Goal: Task Accomplishment & Management: Use online tool/utility

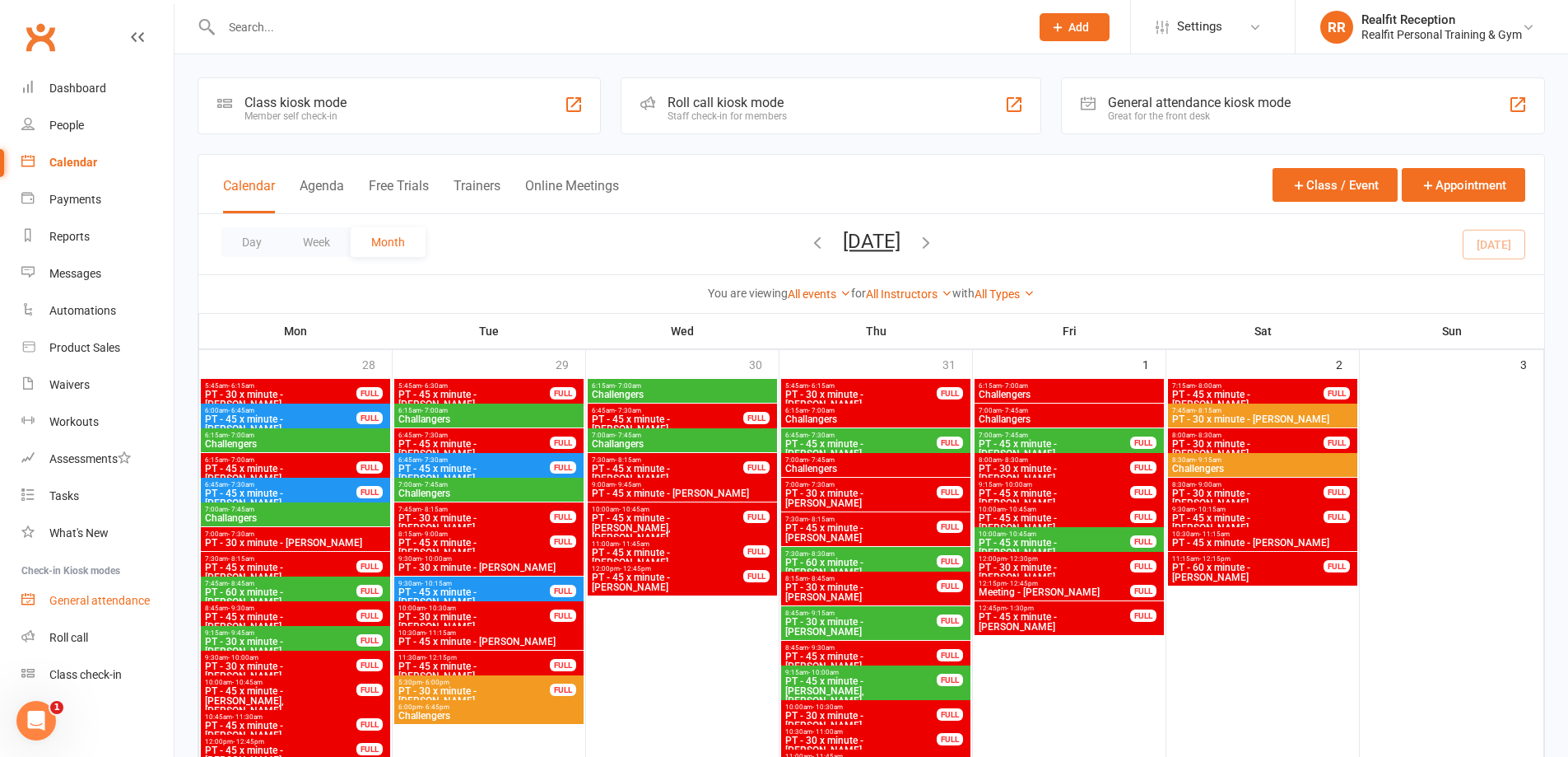
click at [109, 606] on div "General attendance" at bounding box center [99, 599] width 101 height 13
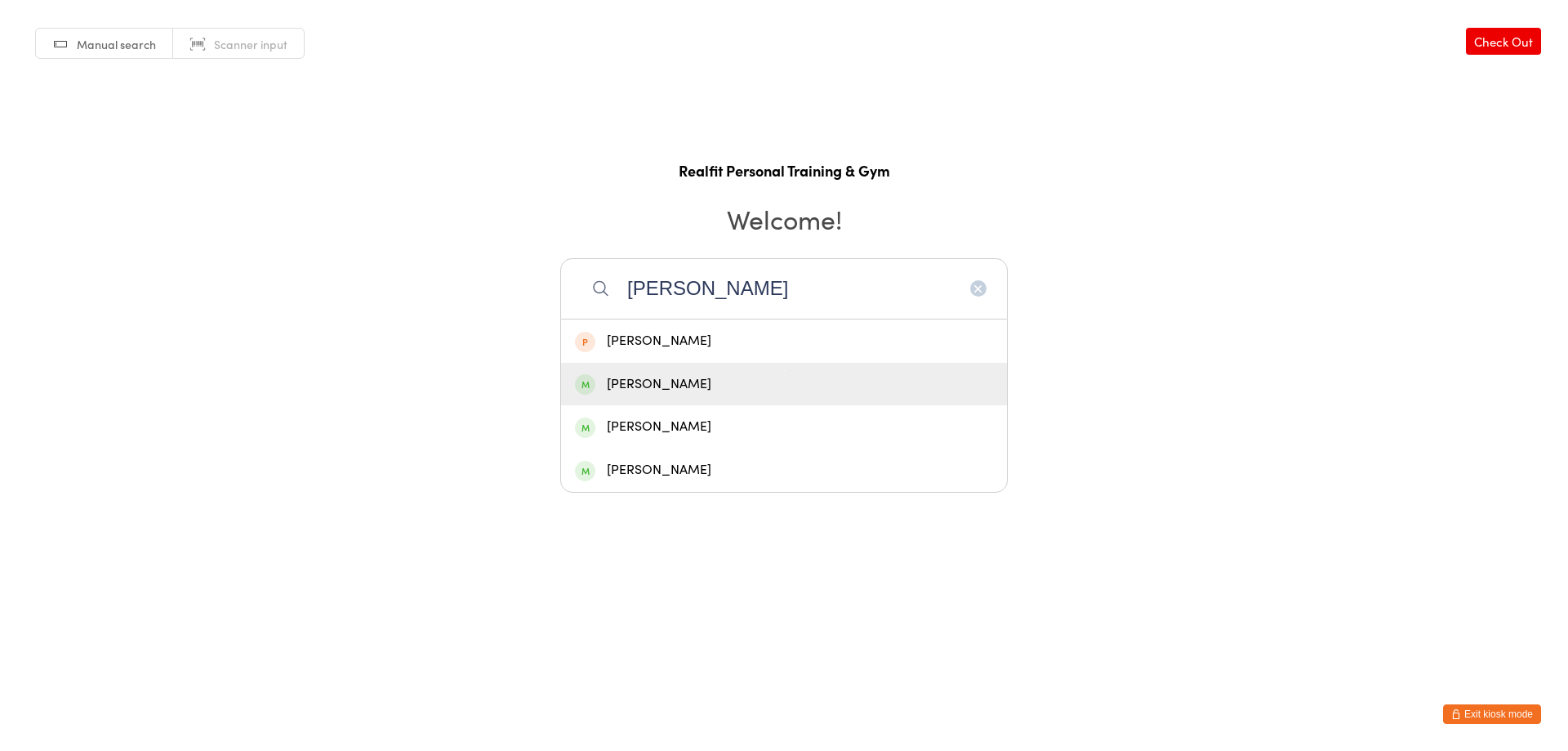
type input "[PERSON_NAME]"
click at [711, 388] on div "Peter Walsh" at bounding box center [784, 384] width 418 height 22
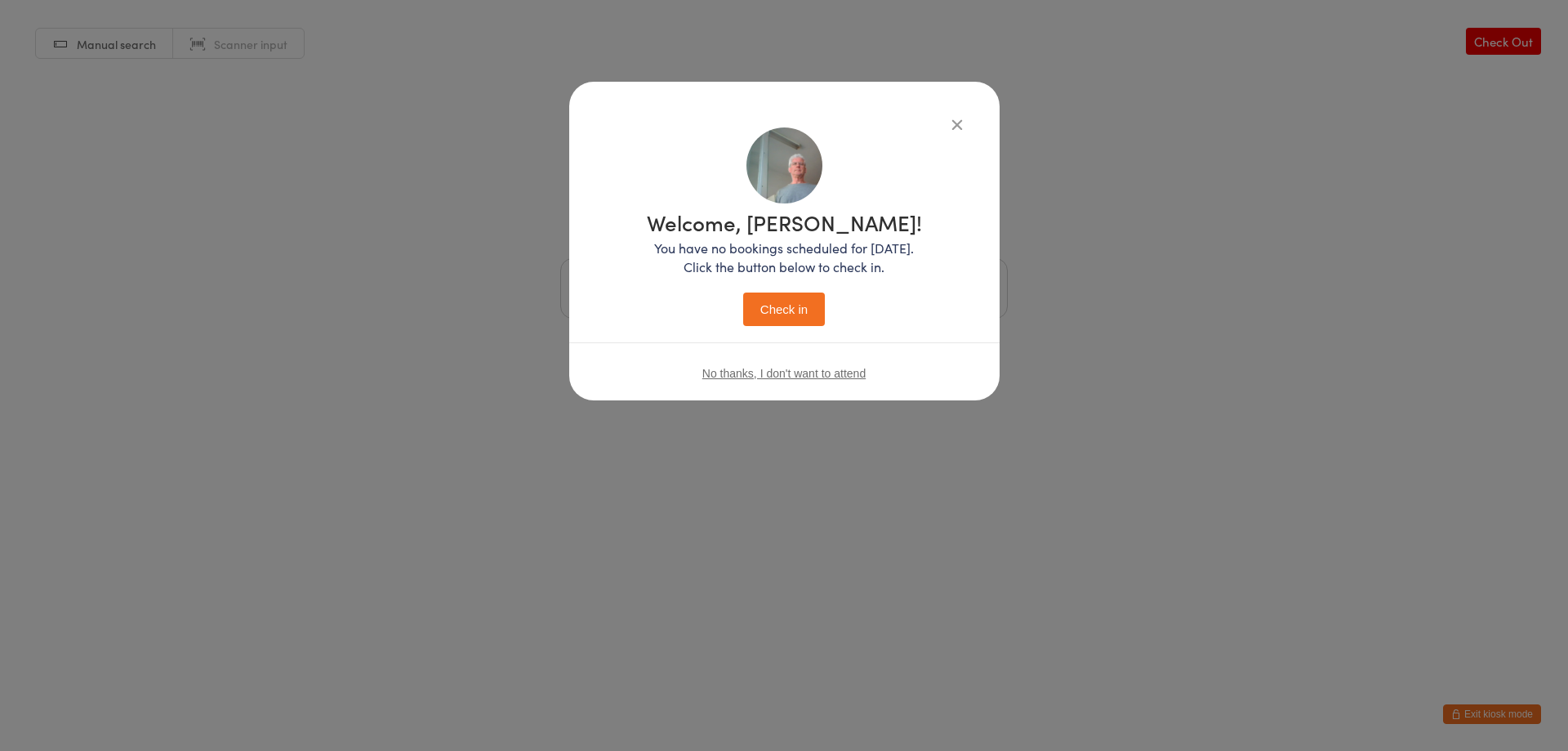
click at [741, 302] on div "Welcome, Peter! You have no bookings scheduled for today. Click the button belo…" at bounding box center [784, 269] width 275 height 115
click at [768, 312] on button "Check in" at bounding box center [784, 309] width 82 height 34
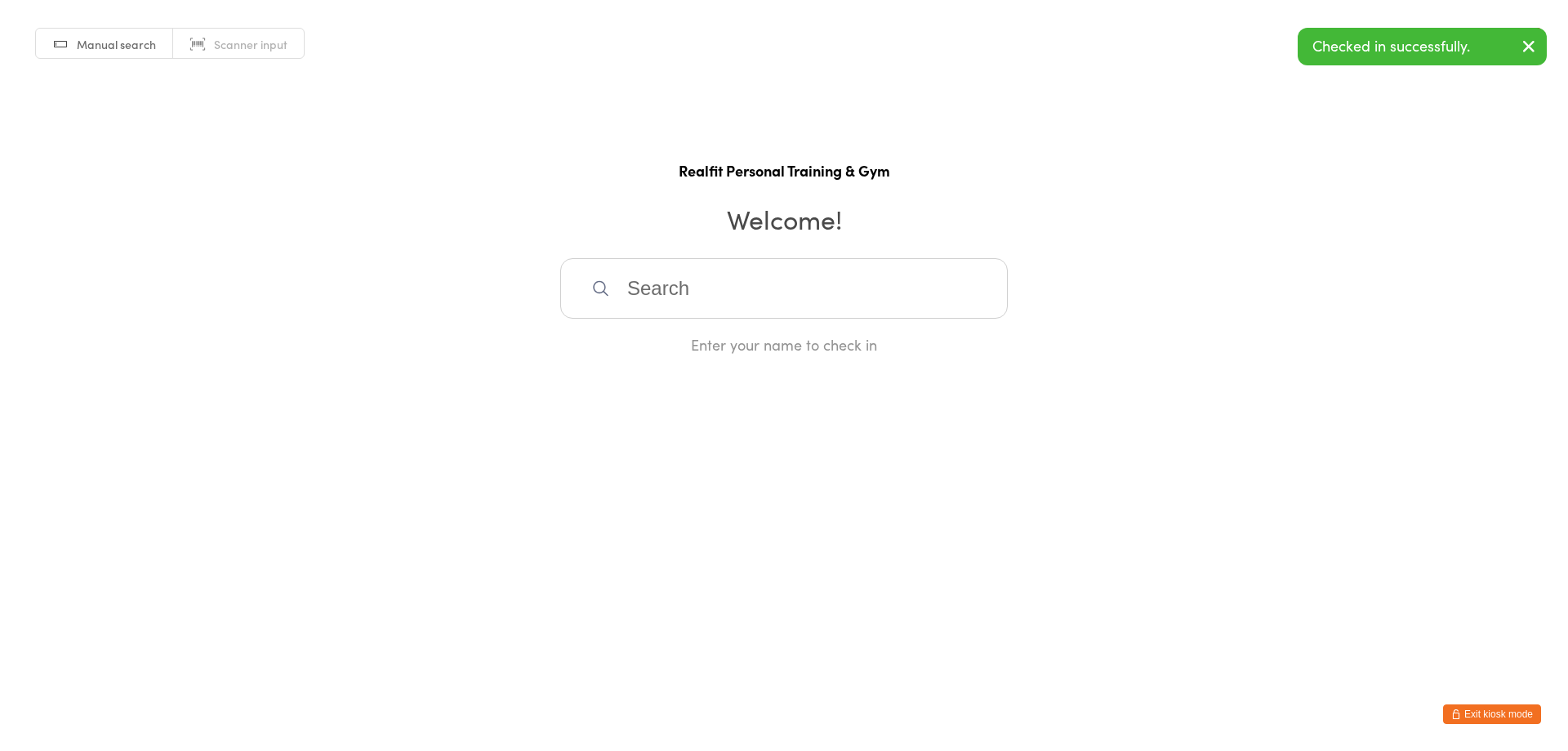
click at [761, 307] on input "search" at bounding box center [784, 288] width 448 height 61
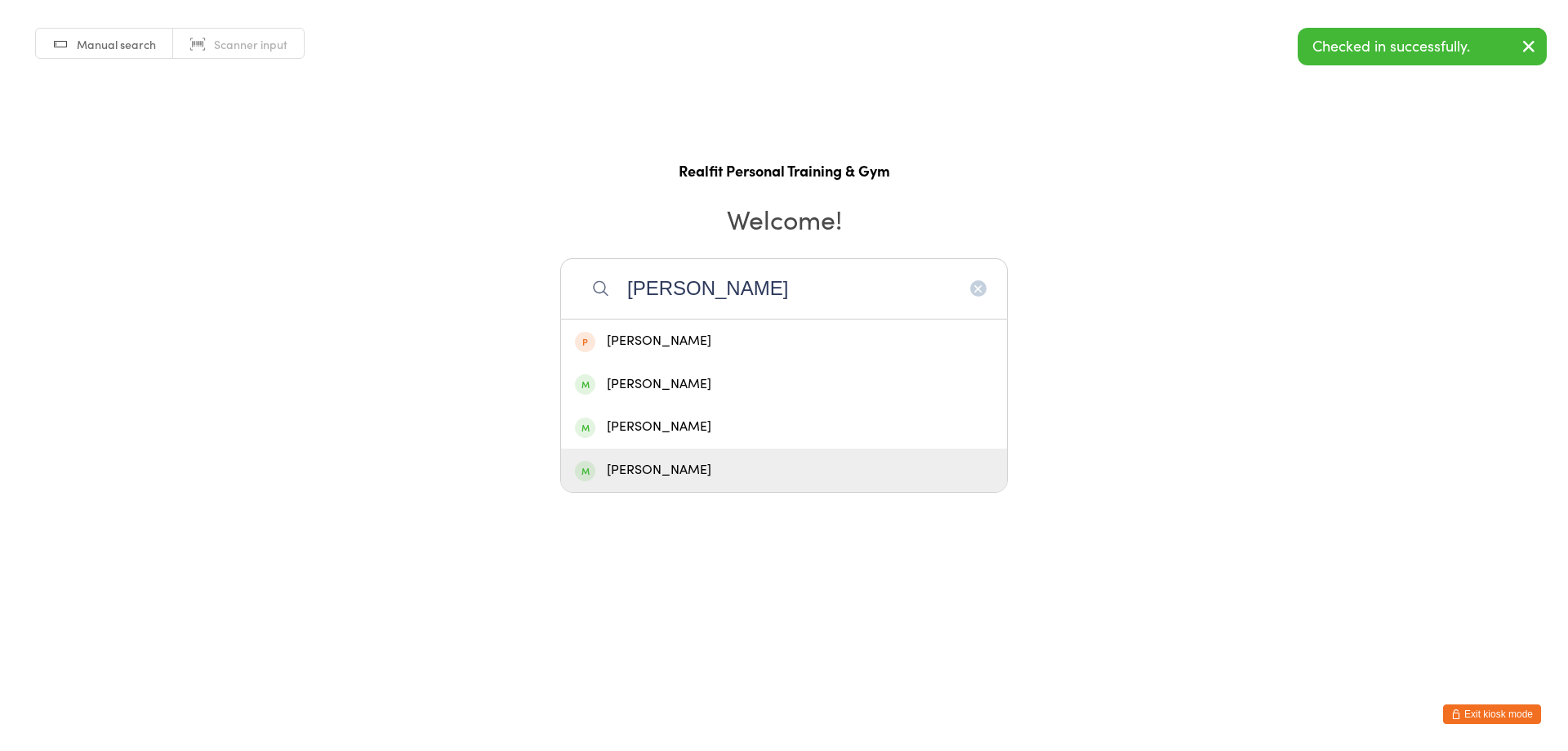
type input "peter"
click at [782, 472] on div "Peter Juliff" at bounding box center [784, 470] width 418 height 22
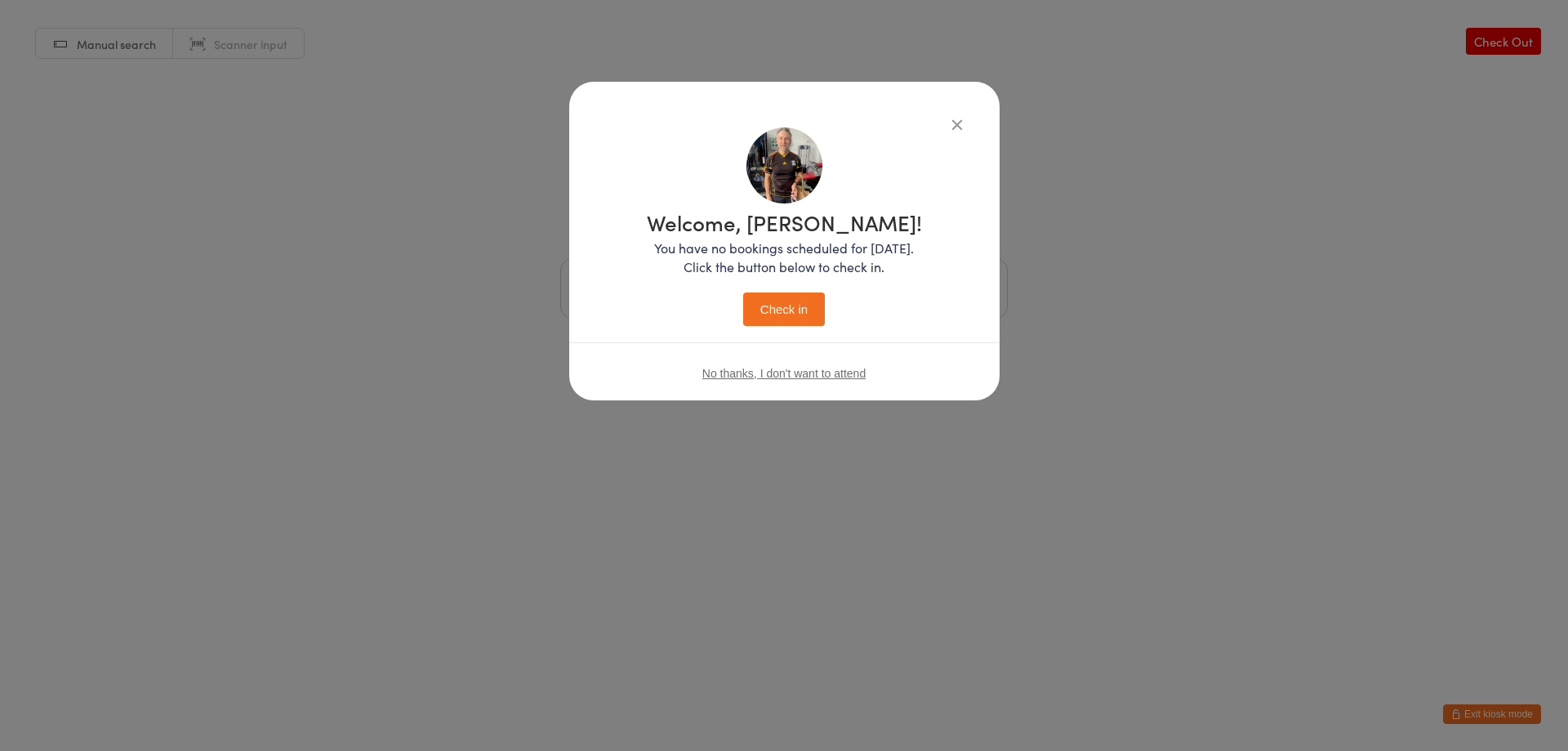
click at [783, 306] on button "Check in" at bounding box center [784, 309] width 82 height 34
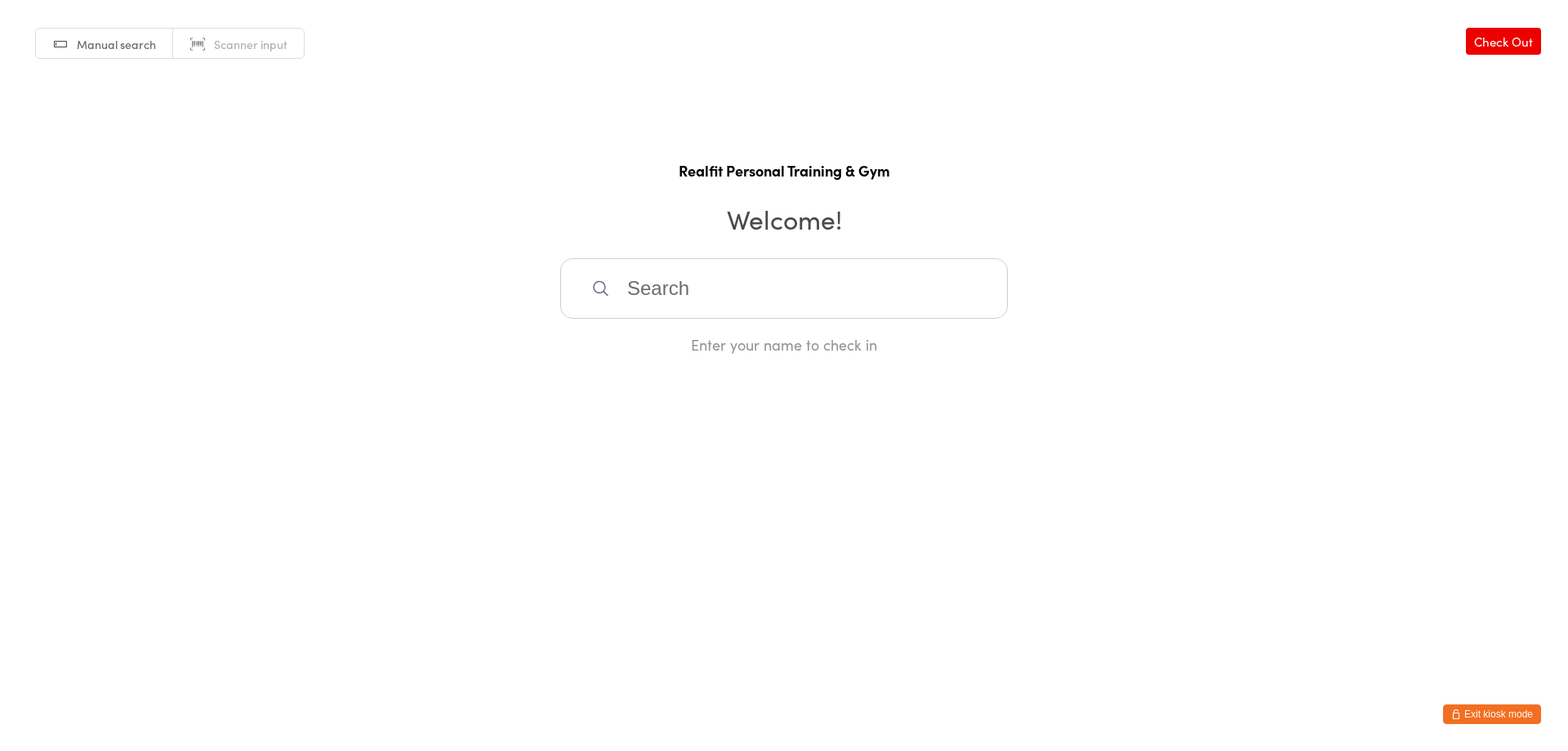
click at [1475, 722] on button "Exit kiosk mode" at bounding box center [1492, 714] width 98 height 20
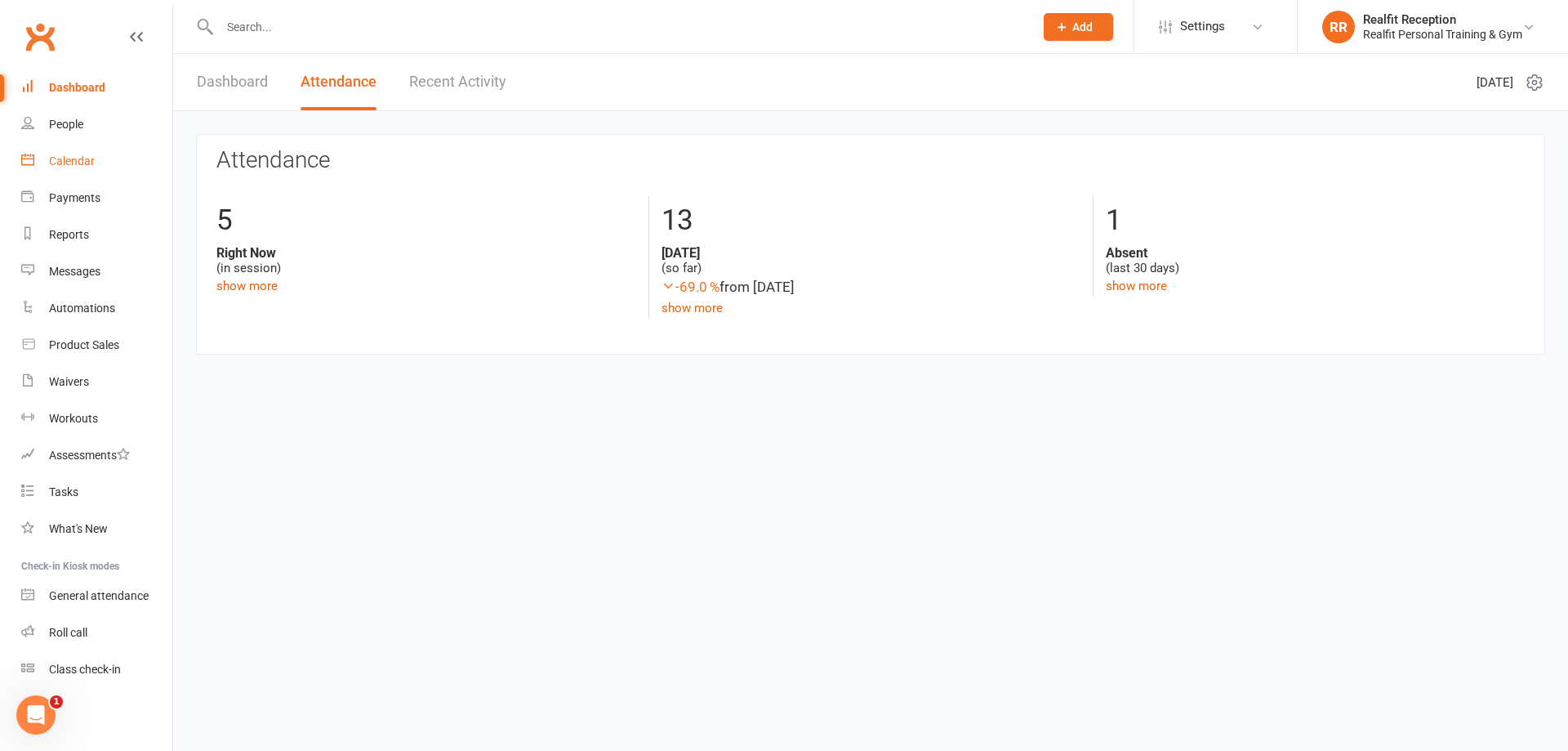
click at [76, 166] on div "Calendar" at bounding box center [71, 161] width 46 height 13
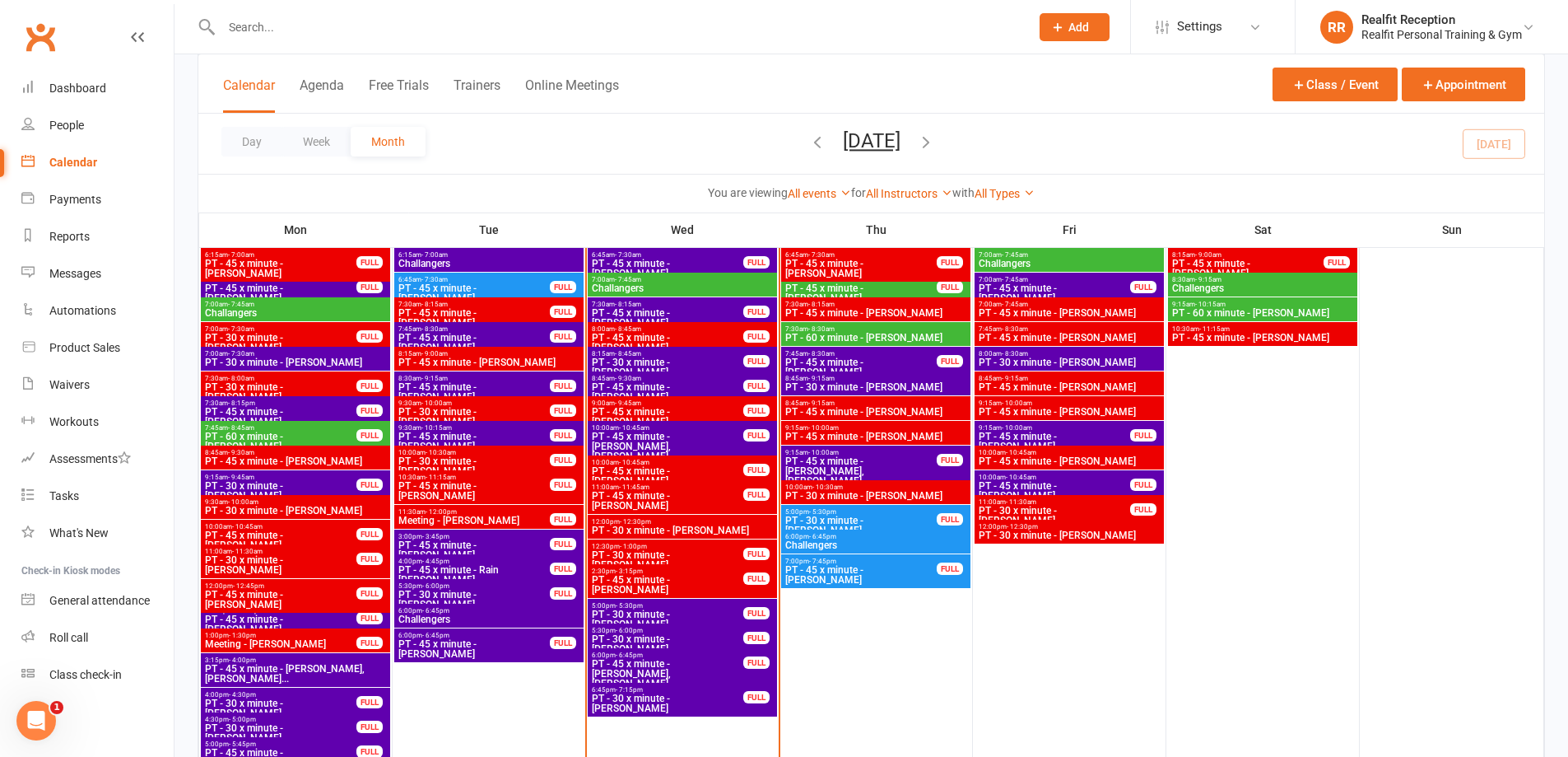
scroll to position [1153, 0]
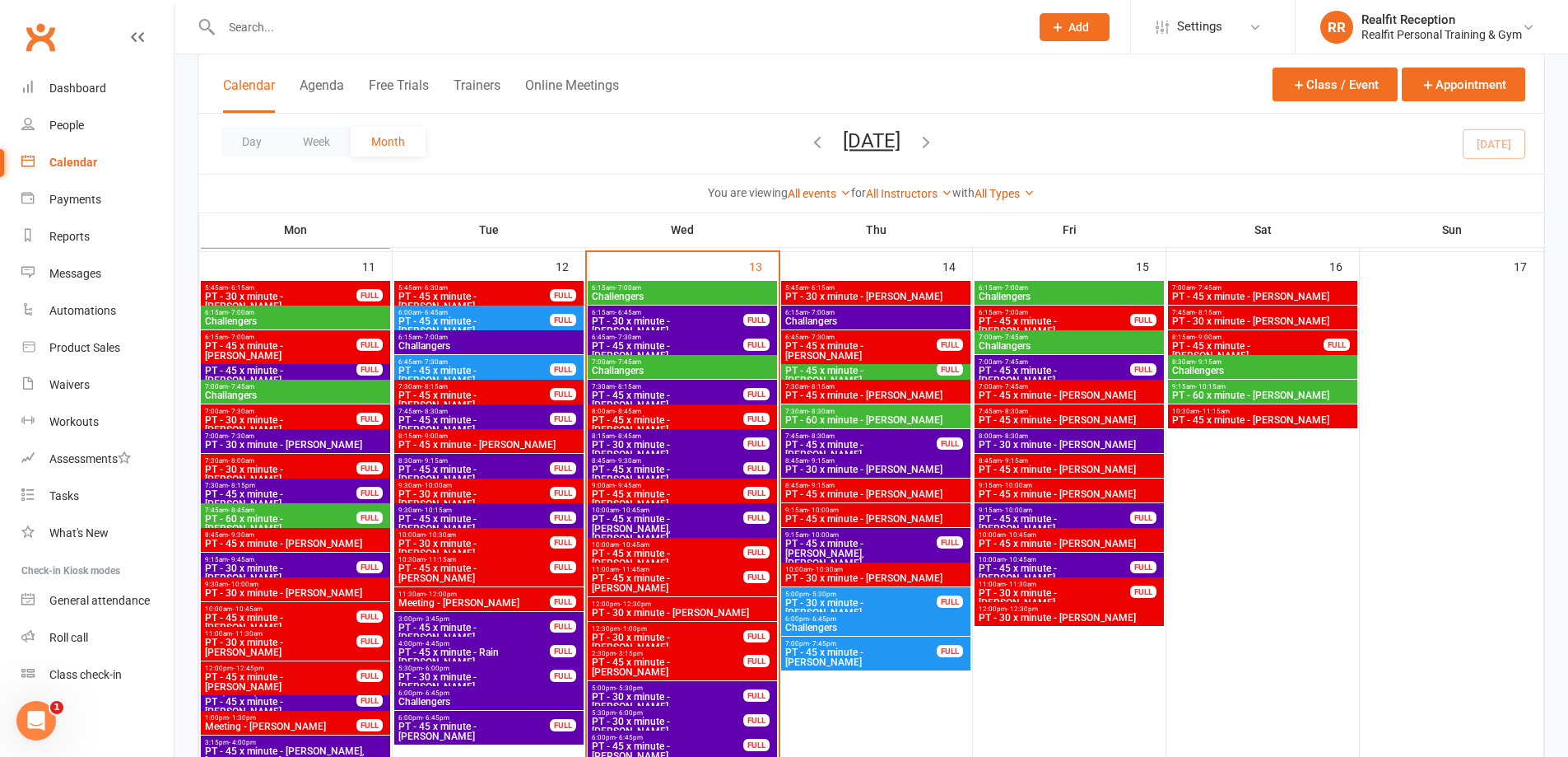
click at [684, 469] on span "PT - 45 x minute - [PERSON_NAME]" at bounding box center [668, 474] width 153 height 20
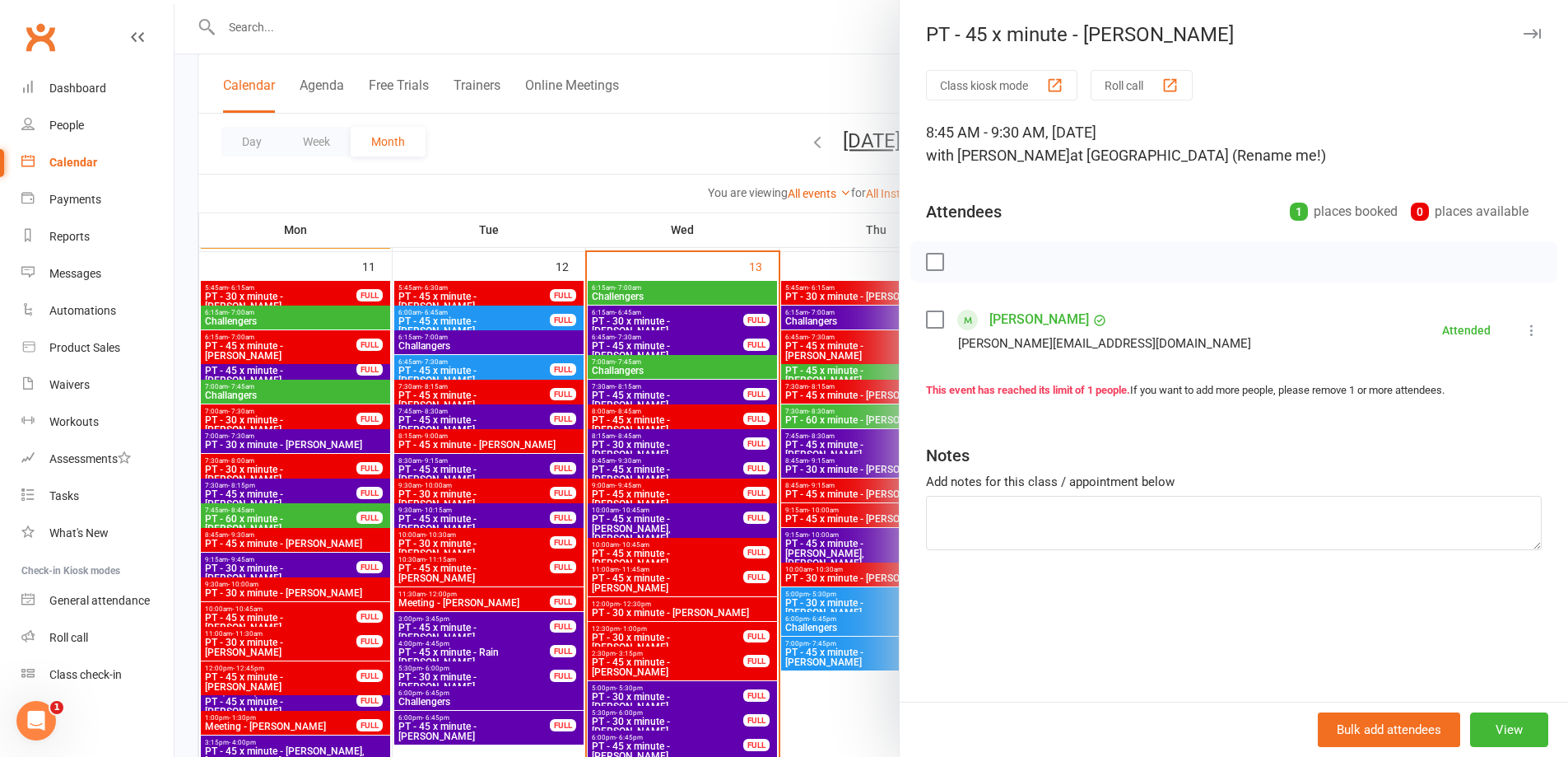
click at [861, 703] on div at bounding box center [871, 378] width 1394 height 757
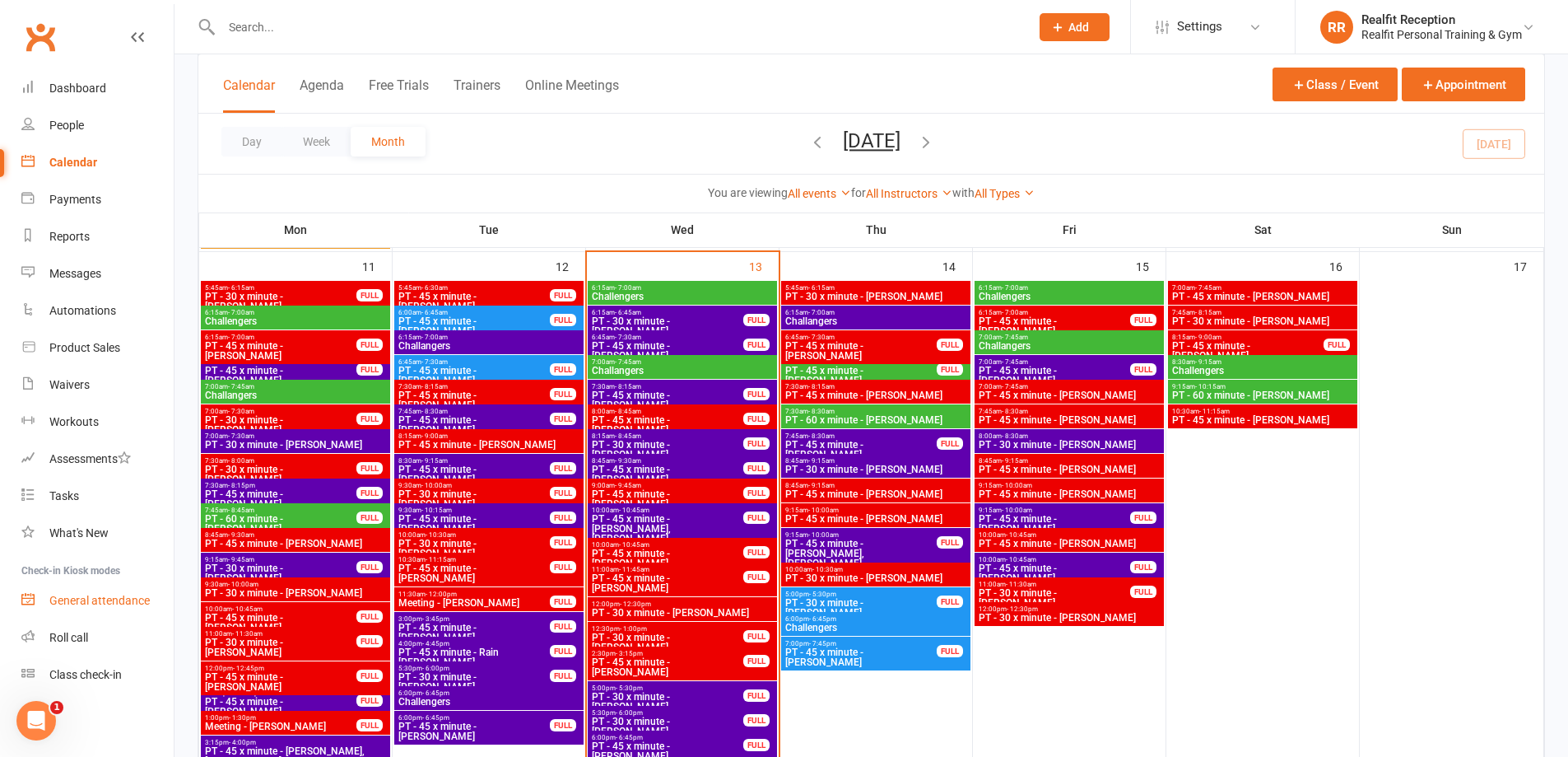
click at [90, 595] on div "General attendance" at bounding box center [99, 599] width 101 height 13
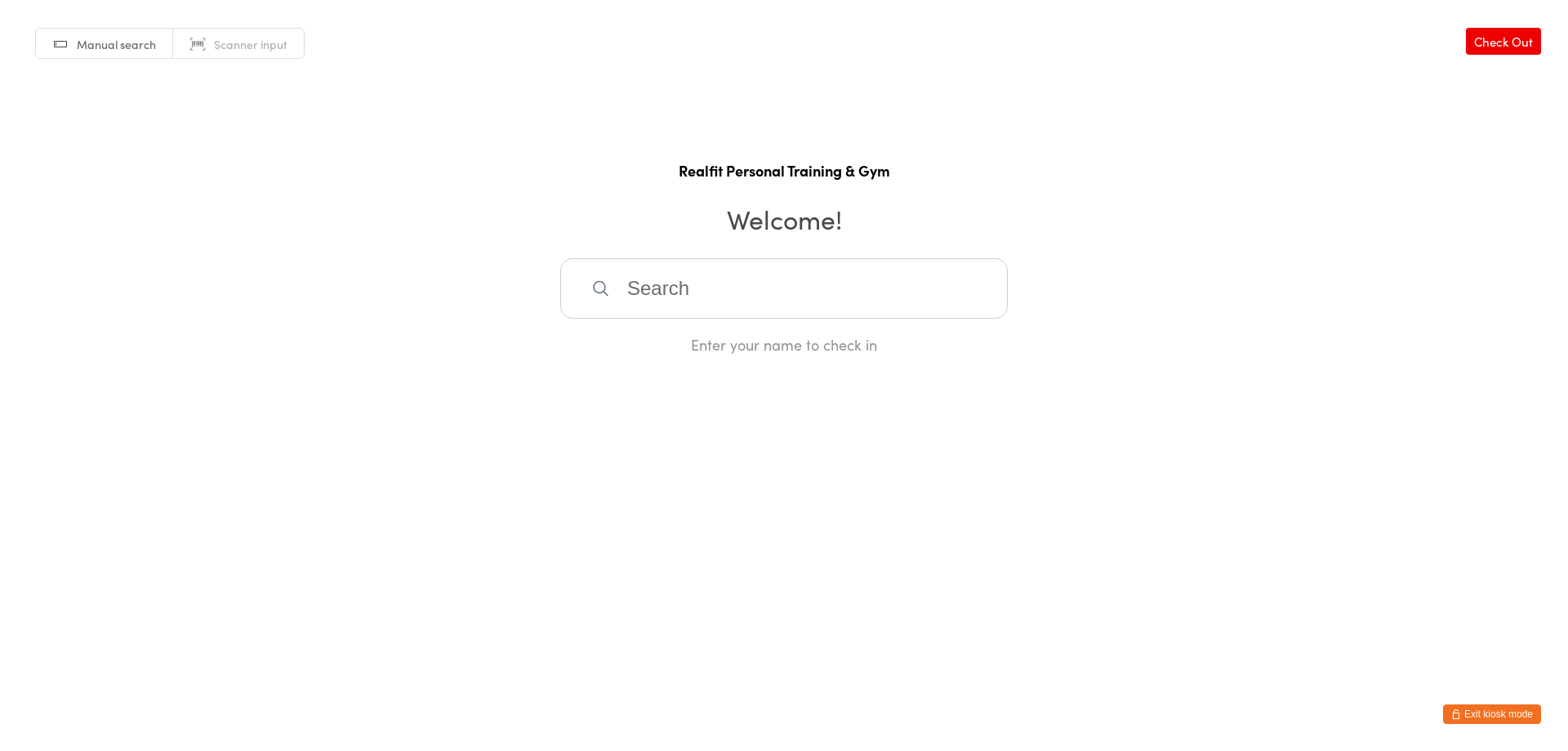
click at [820, 289] on input "search" at bounding box center [784, 288] width 448 height 61
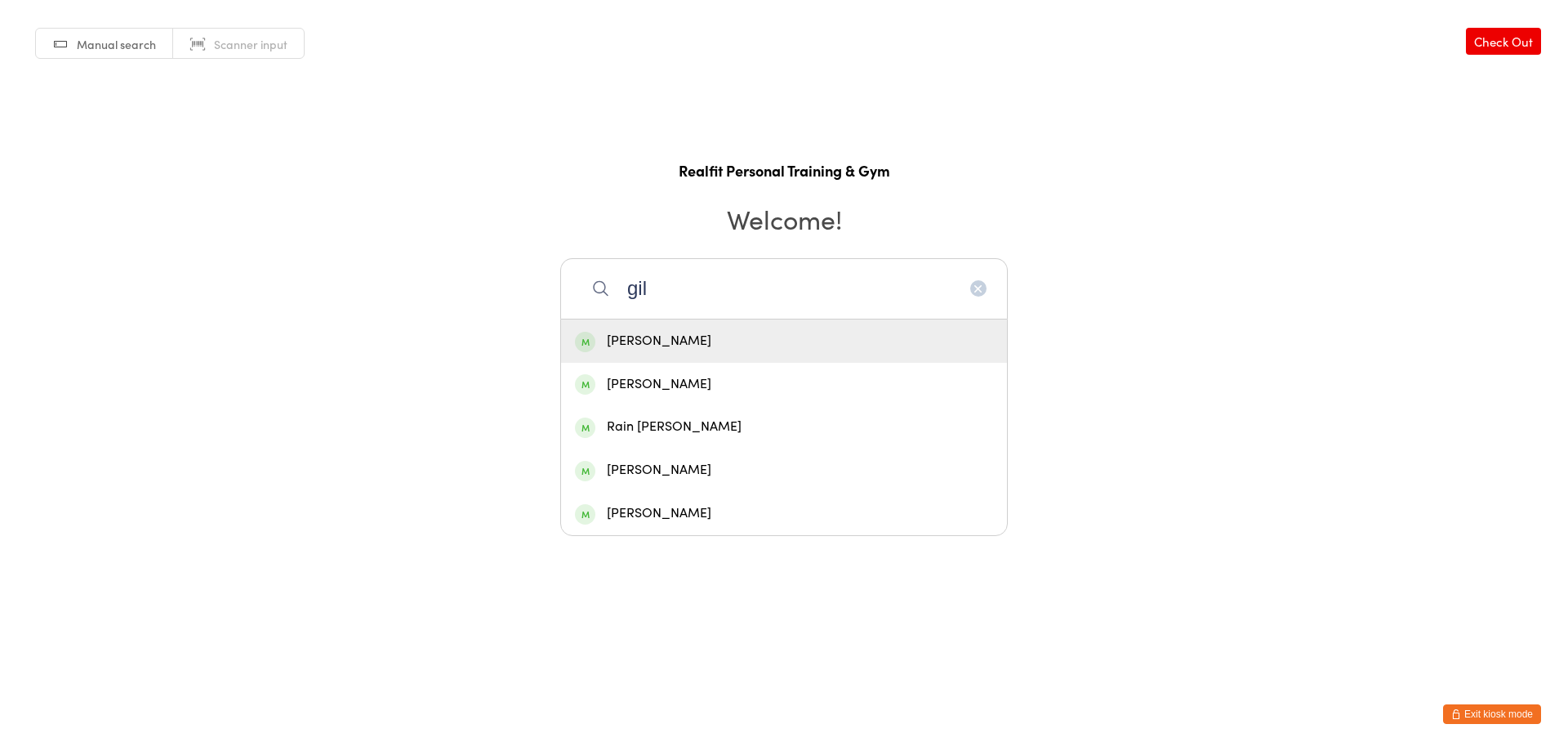
type input "gil"
click at [759, 352] on div "Gil Richards" at bounding box center [784, 340] width 418 height 22
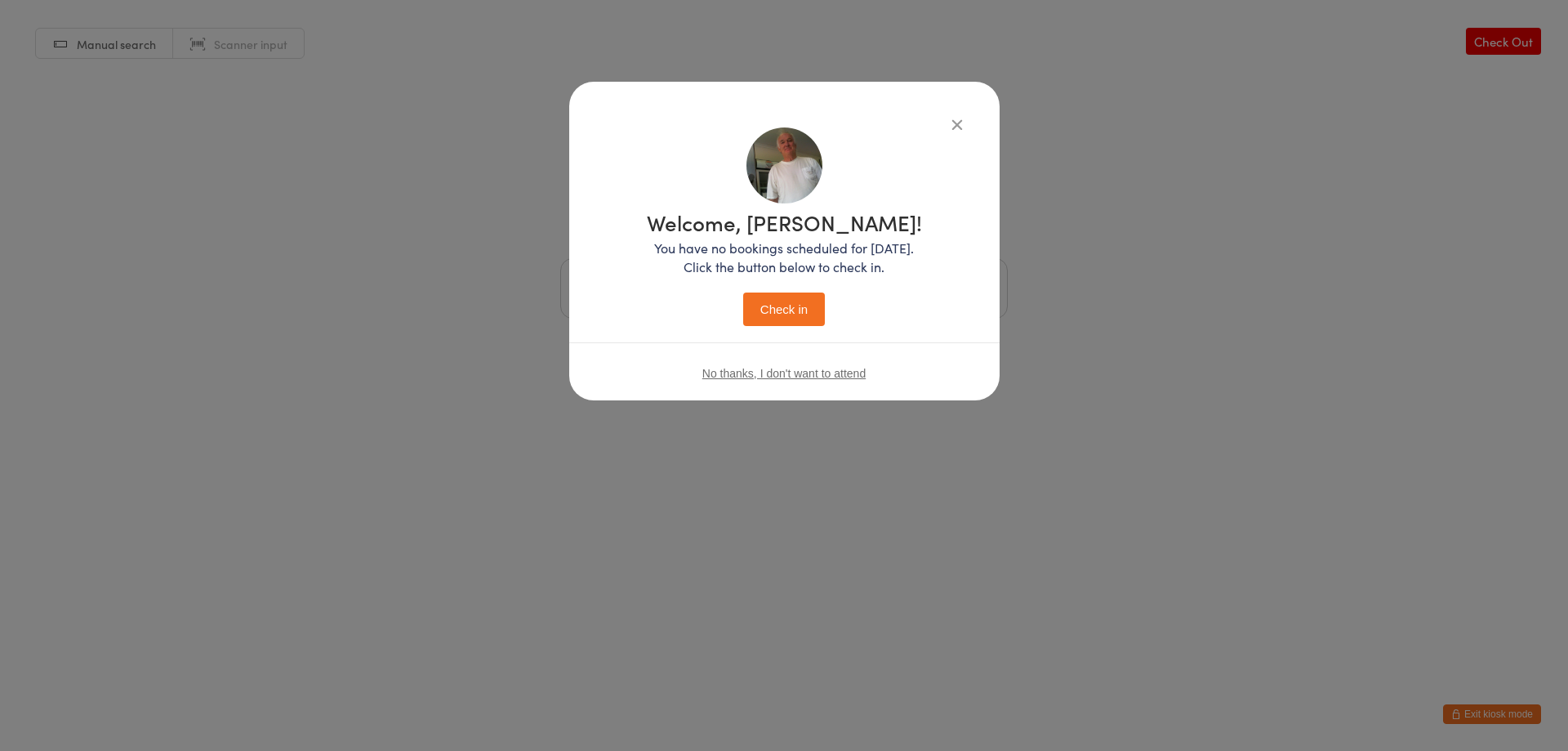
click at [807, 320] on button "Check in" at bounding box center [784, 309] width 82 height 34
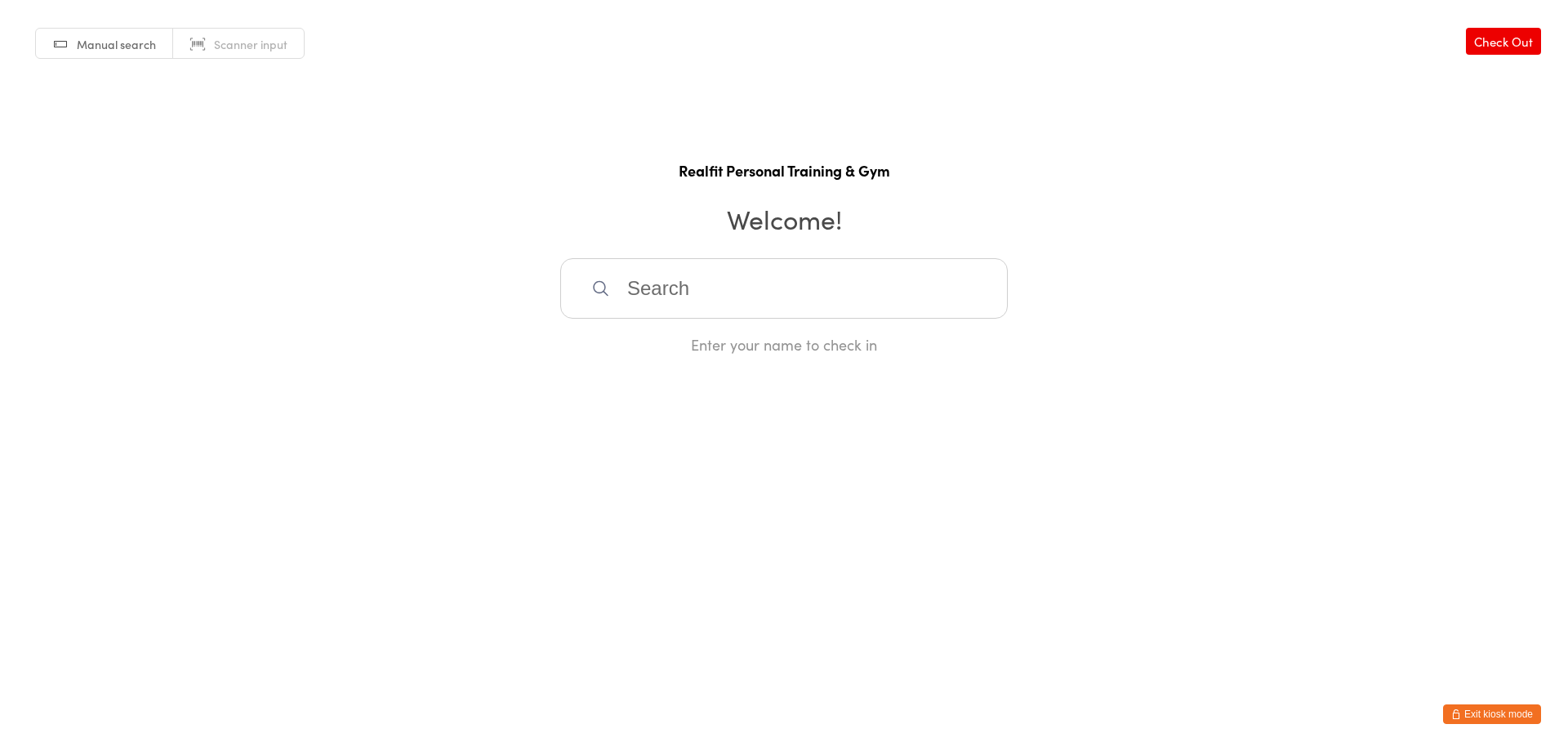
click at [1484, 715] on button "Exit kiosk mode" at bounding box center [1492, 714] width 98 height 20
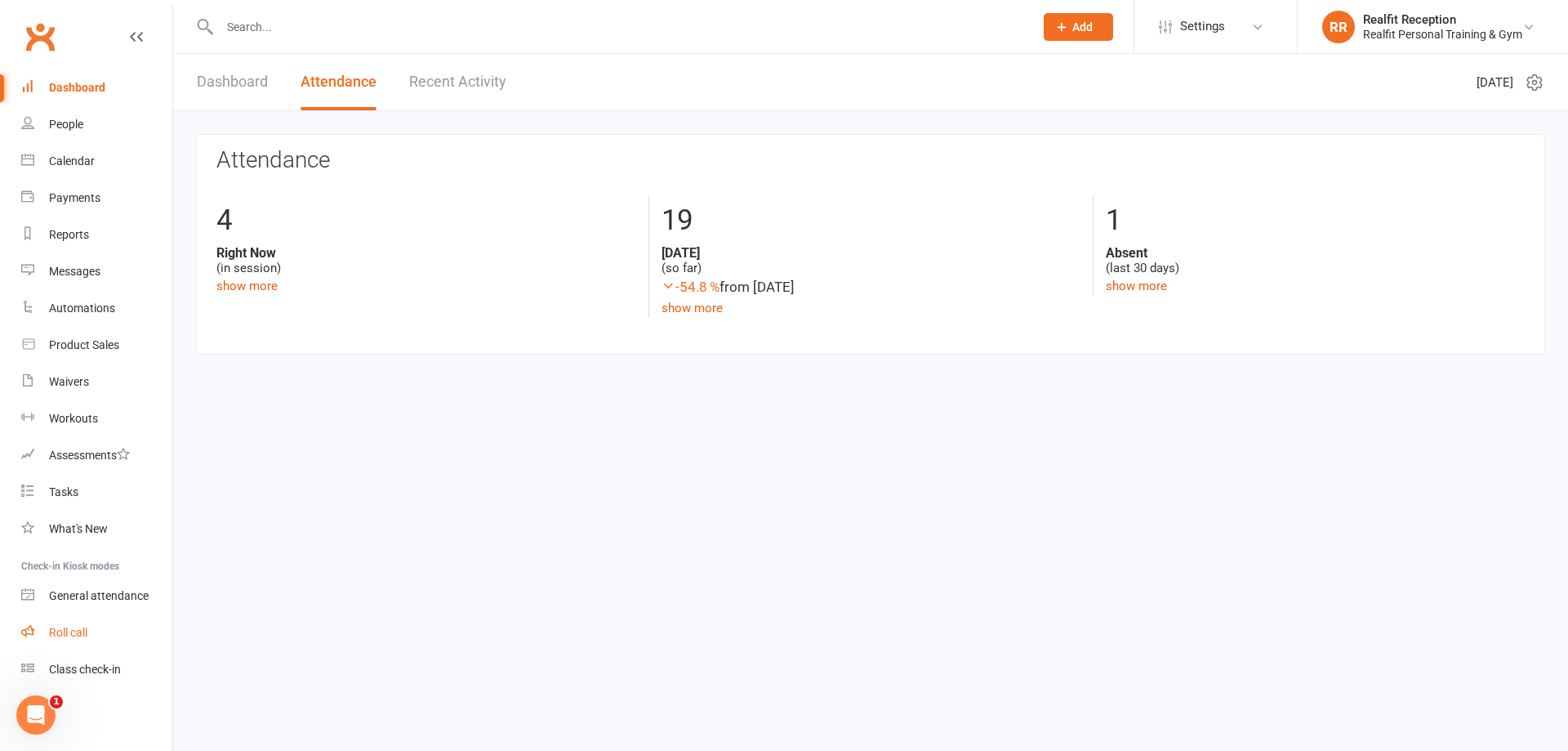
click at [76, 636] on div "Roll call" at bounding box center [68, 632] width 38 height 13
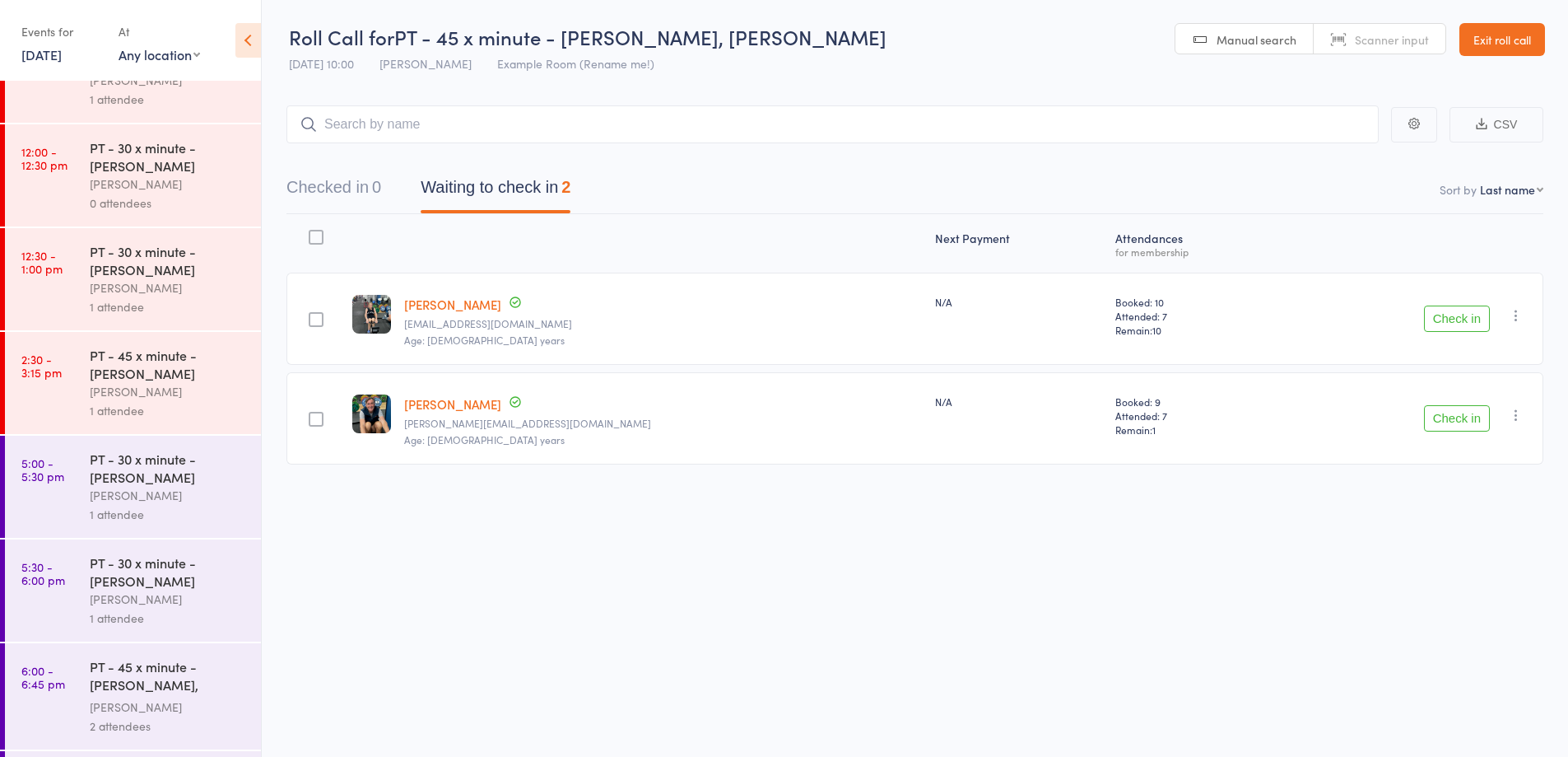
scroll to position [1149, 0]
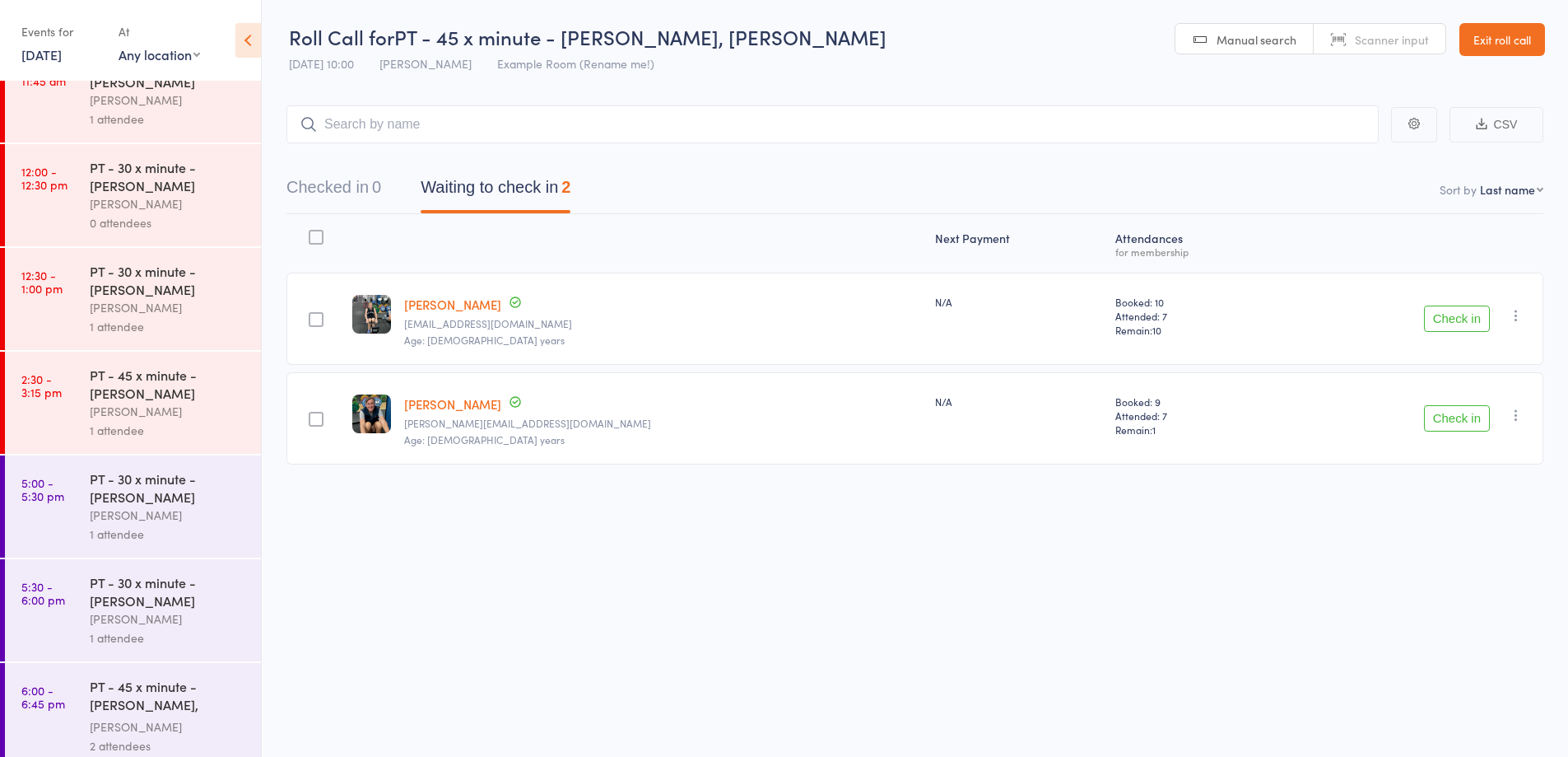
click at [1522, 39] on link "Exit roll call" at bounding box center [1502, 39] width 86 height 33
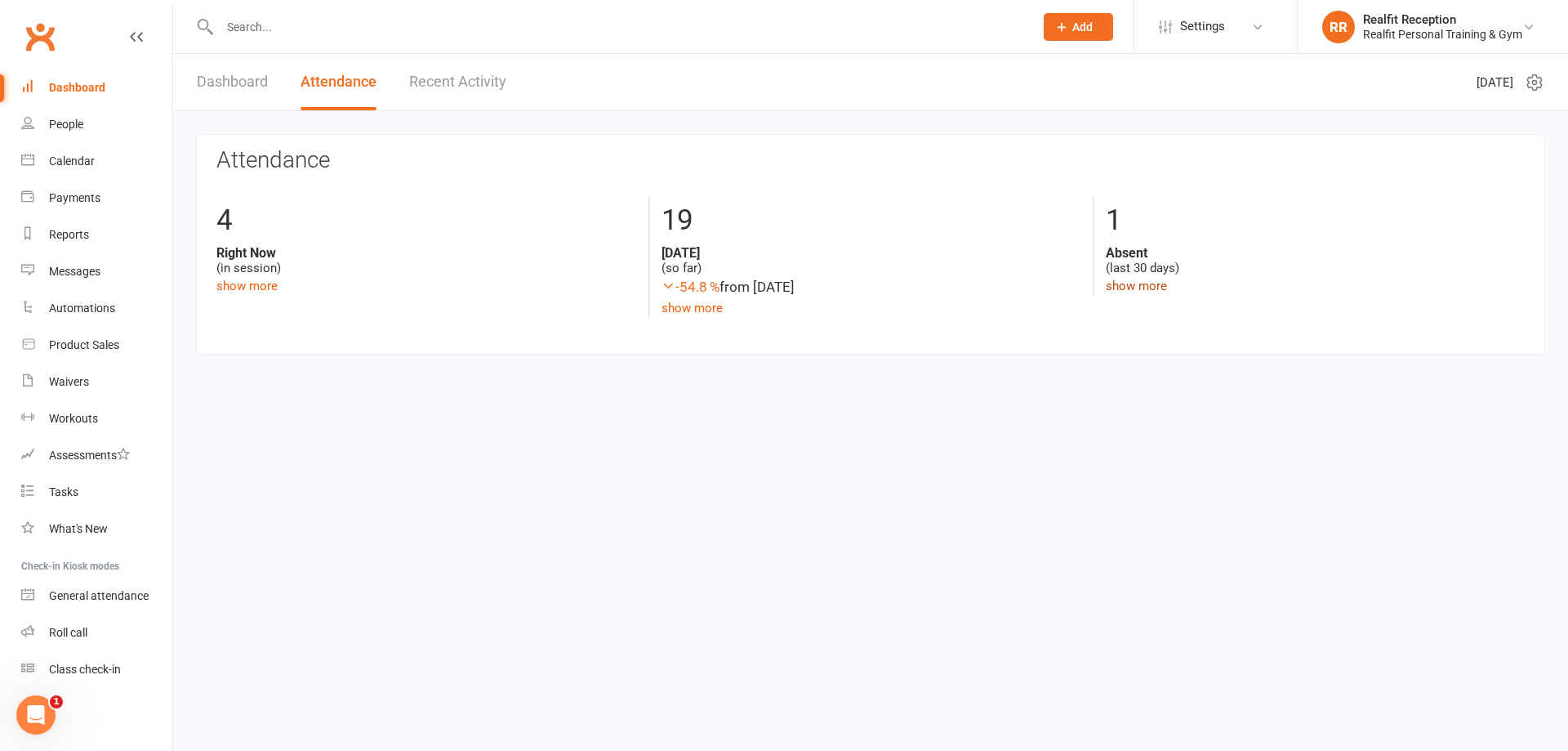
click at [1109, 285] on link "show more" at bounding box center [1136, 286] width 62 height 15
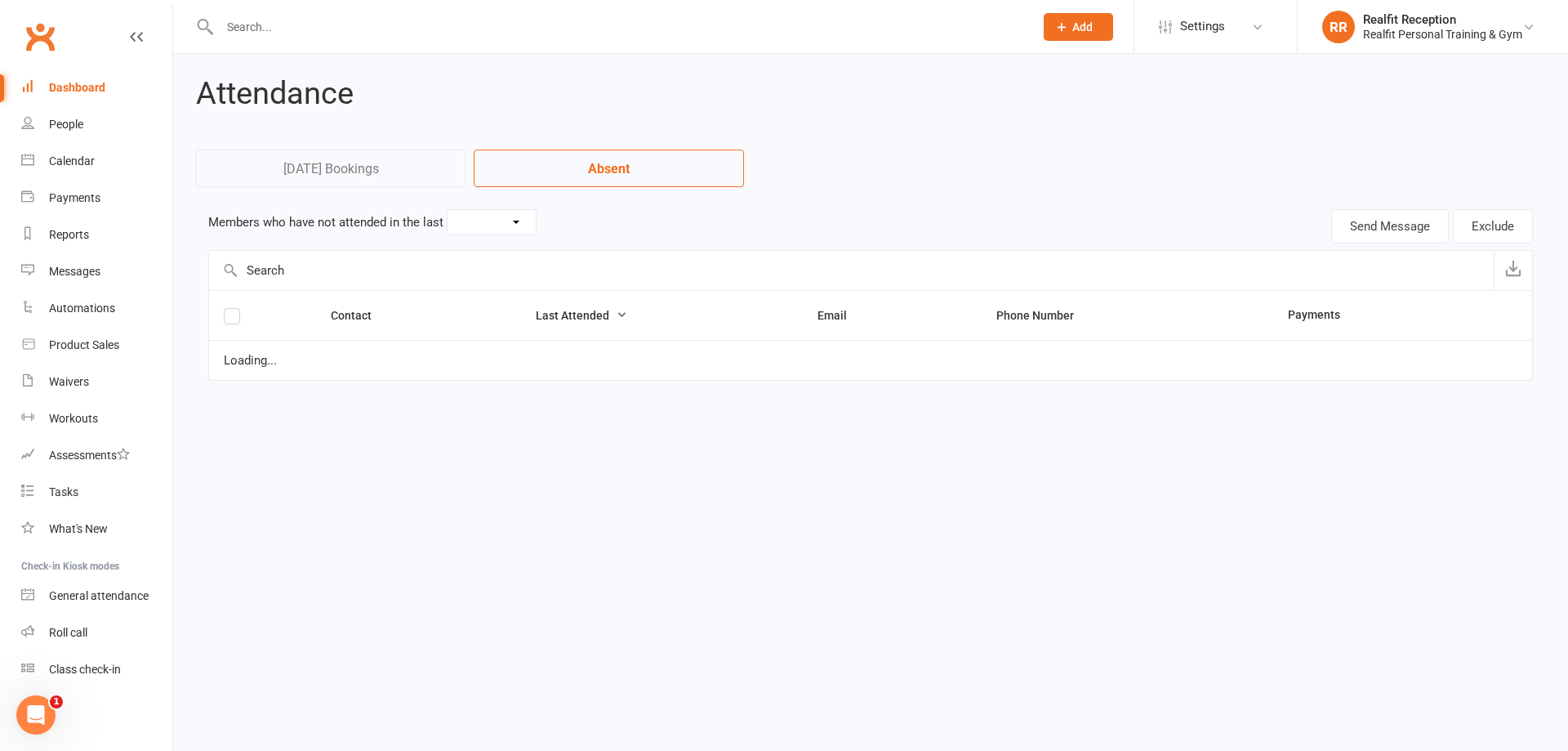
select select "30"
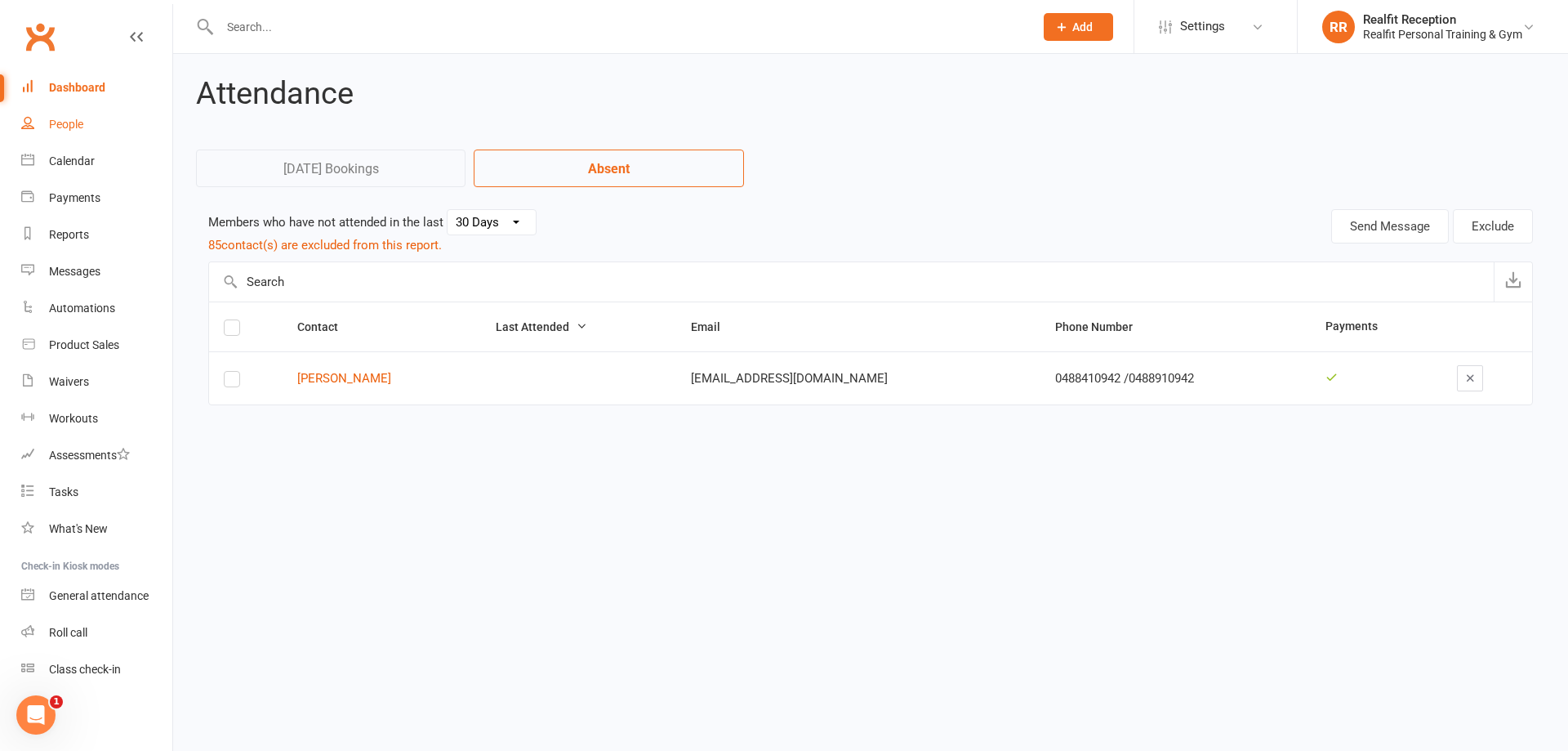
click at [69, 122] on div "People" at bounding box center [66, 123] width 35 height 13
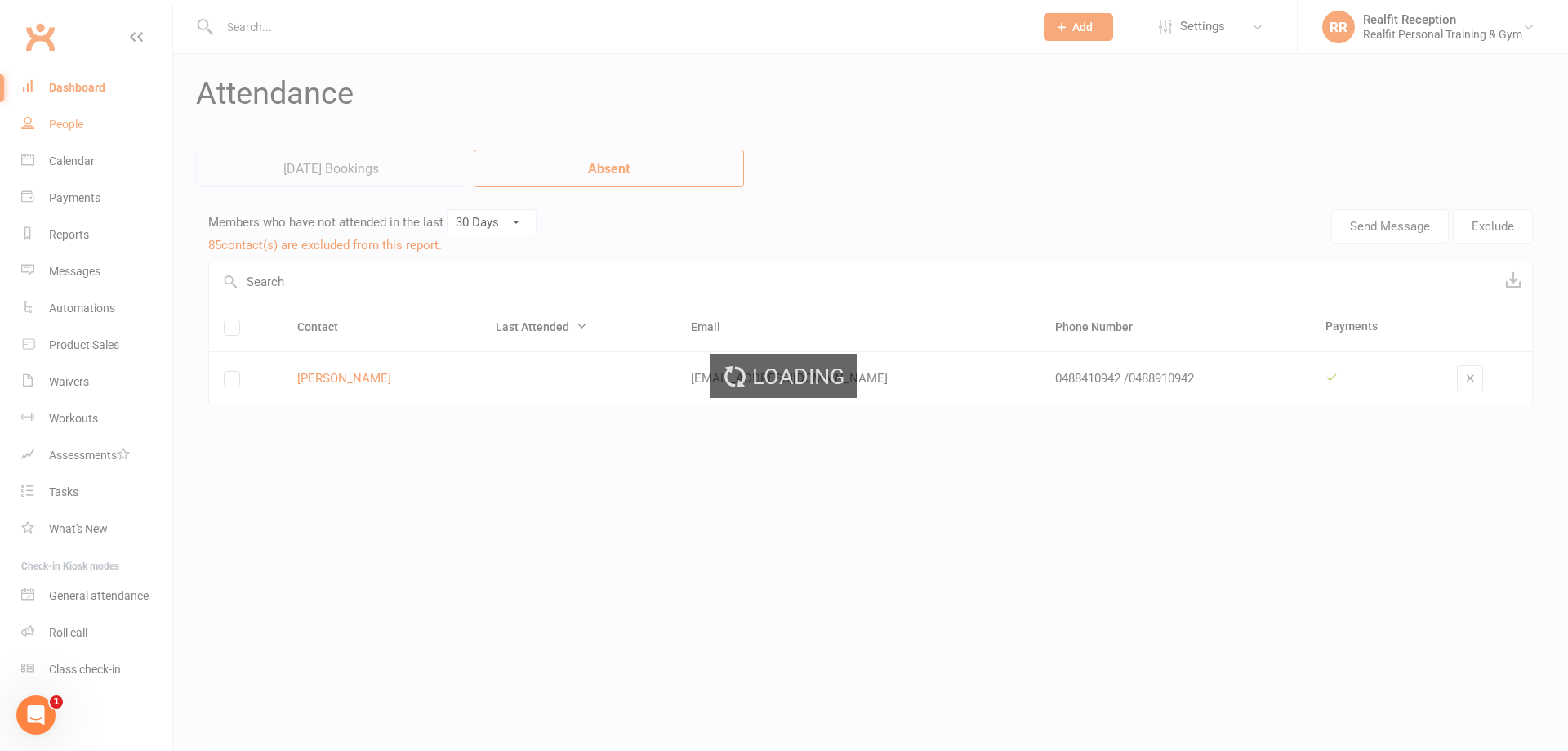
select select "100"
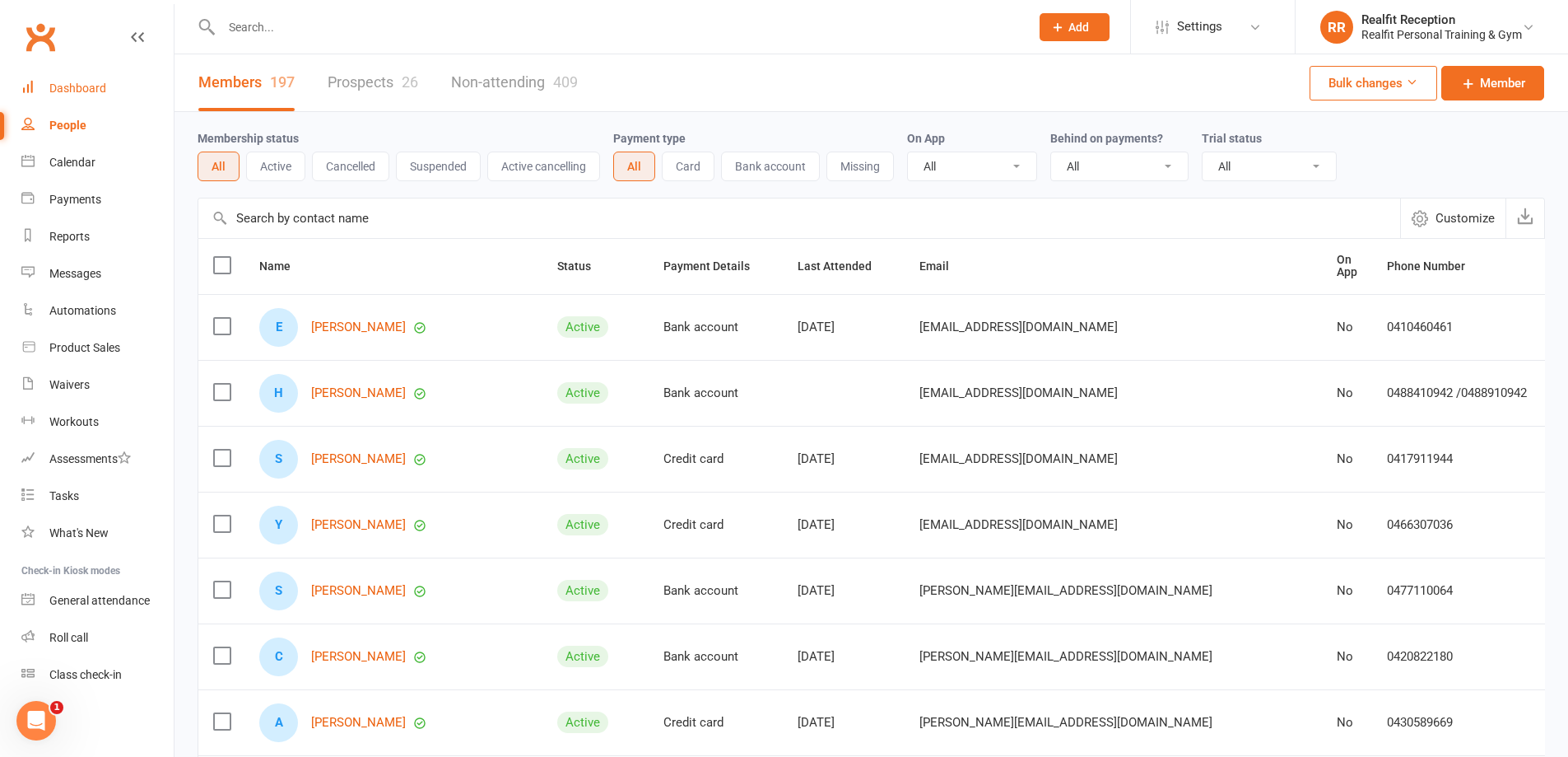
click at [84, 80] on link "Dashboard" at bounding box center [97, 88] width 152 height 37
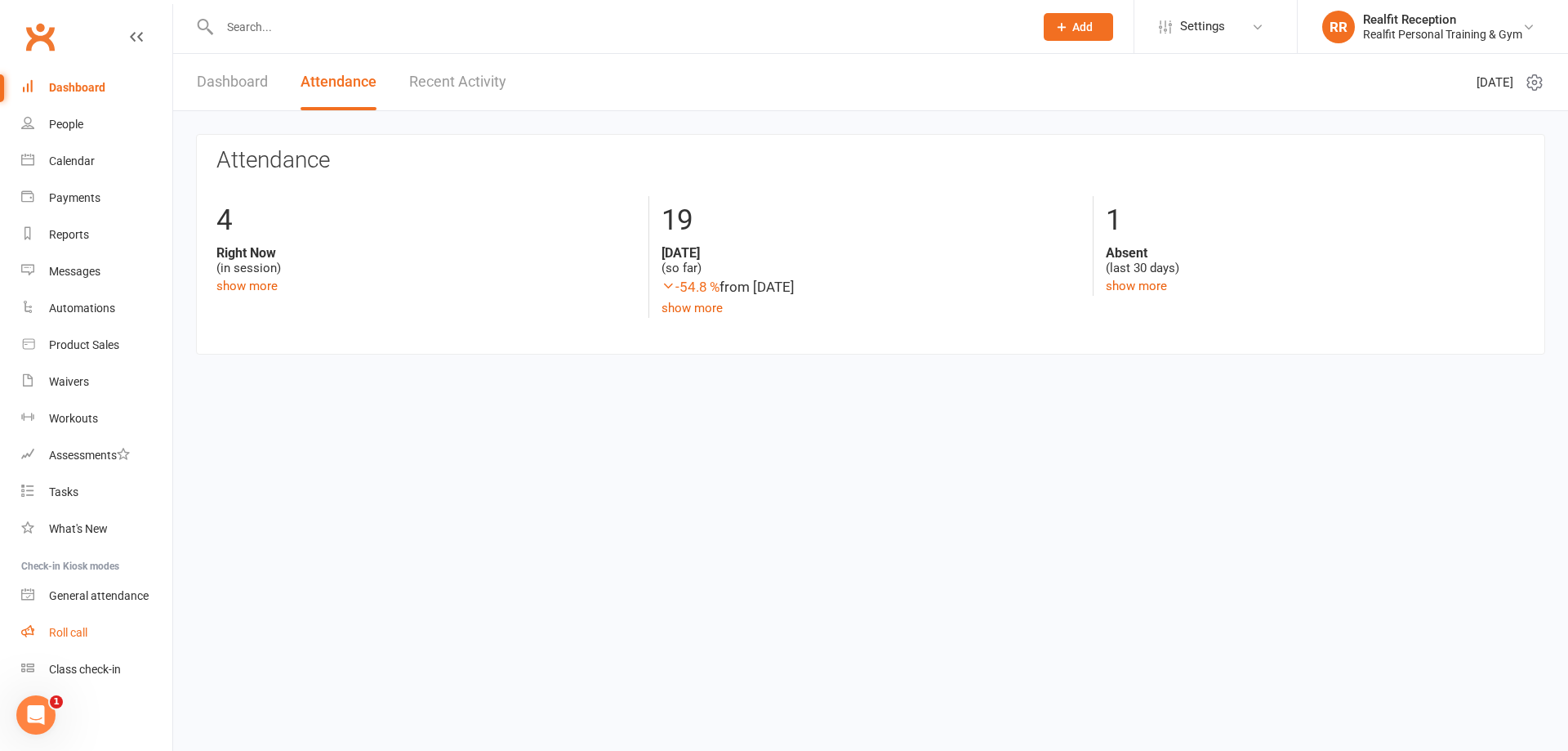
click at [62, 635] on div "Roll call" at bounding box center [68, 632] width 38 height 13
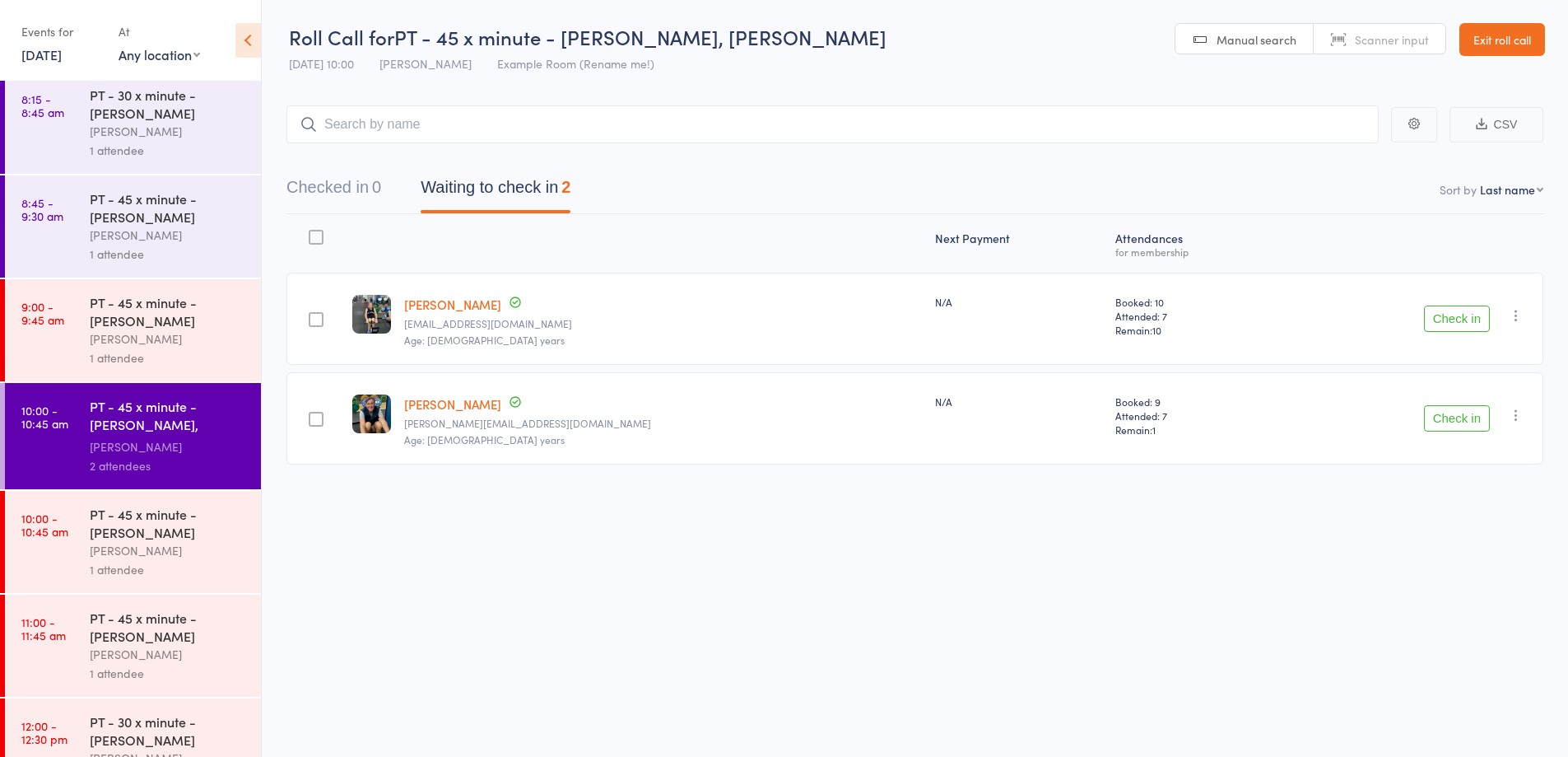
scroll to position [603, 0]
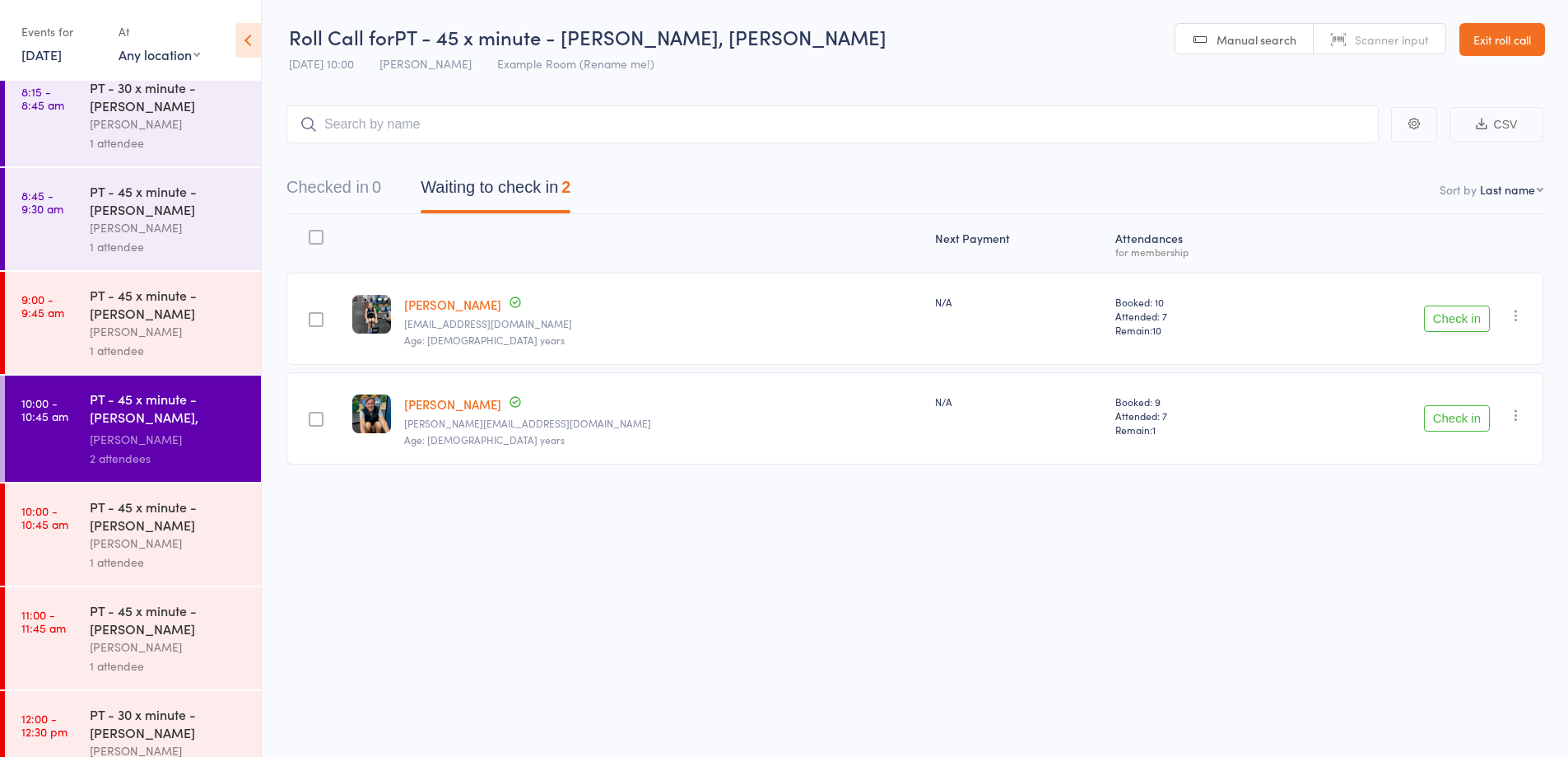
click at [193, 555] on div "1 attendee" at bounding box center [169, 562] width 158 height 19
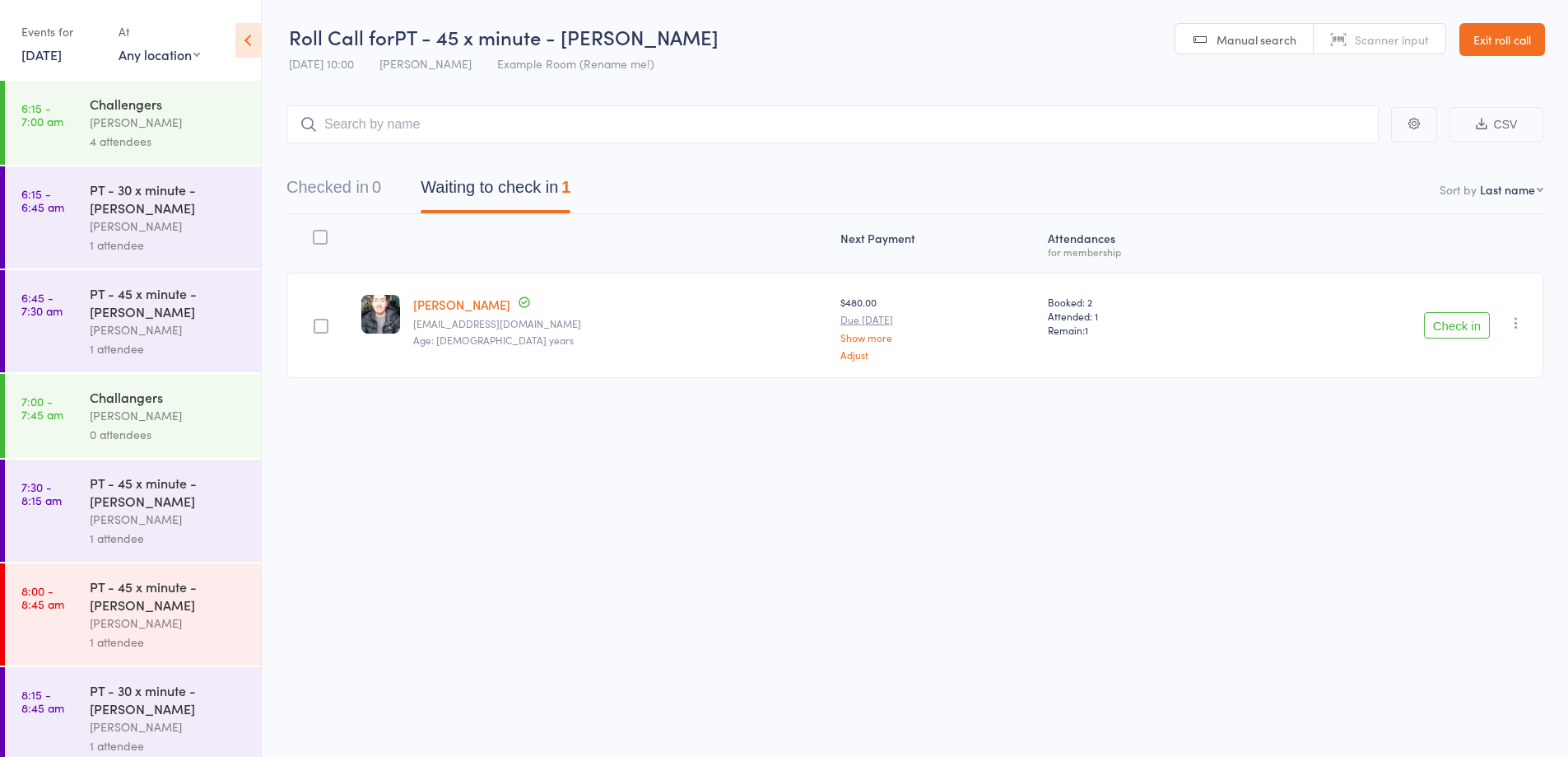
click at [1457, 320] on button "Check in" at bounding box center [1457, 326] width 66 height 26
